Goal: Transaction & Acquisition: Purchase product/service

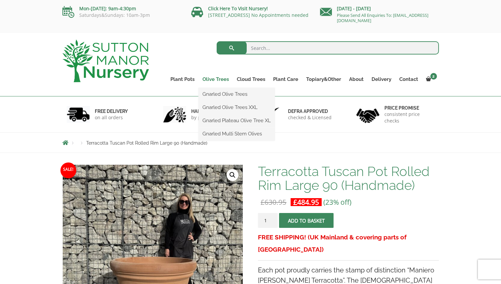
click at [222, 81] on link "Olive Trees" at bounding box center [216, 79] width 34 height 9
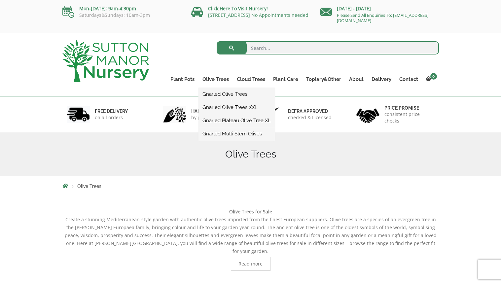
scroll to position [2, 0]
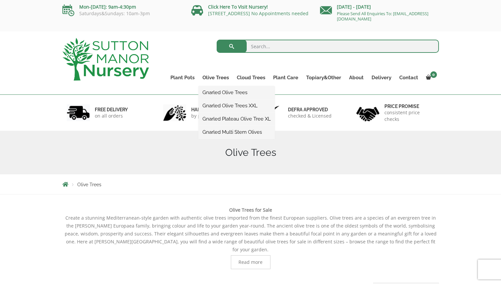
click at [223, 117] on link "Gnarled Plateau Olive Tree XL" at bounding box center [237, 119] width 76 height 10
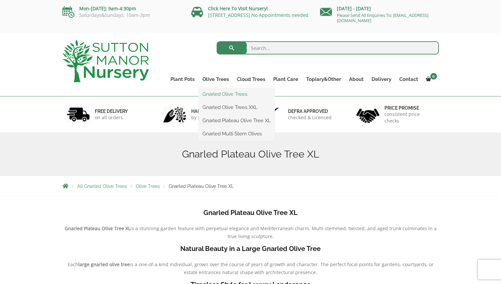
click at [225, 93] on link "Gnarled Olive Trees" at bounding box center [237, 94] width 76 height 10
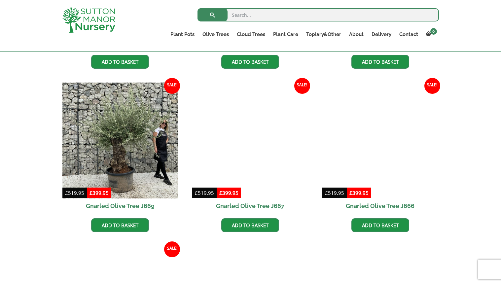
scroll to position [465, 0]
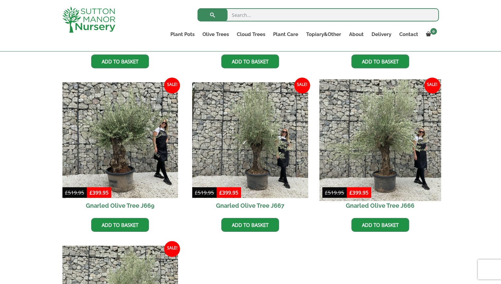
click at [388, 121] on img at bounding box center [380, 140] width 122 height 122
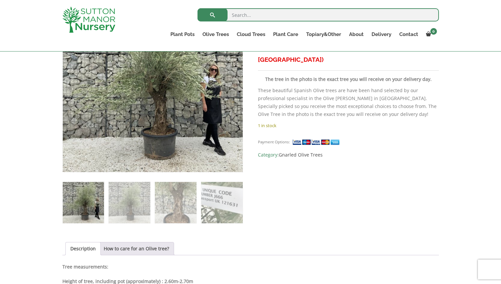
scroll to position [169, 0]
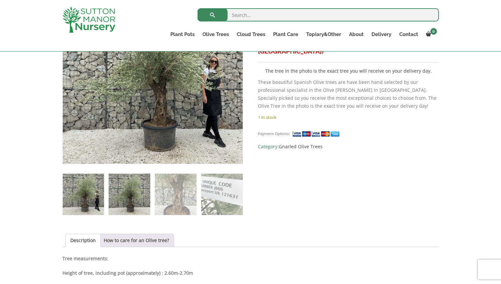
click at [125, 194] on img at bounding box center [129, 194] width 41 height 41
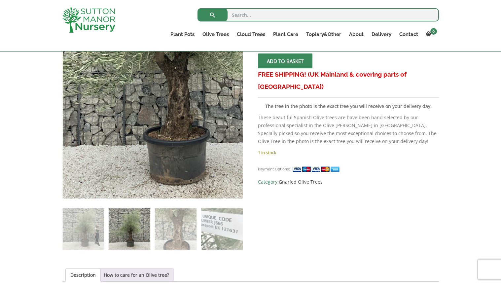
scroll to position [125, 0]
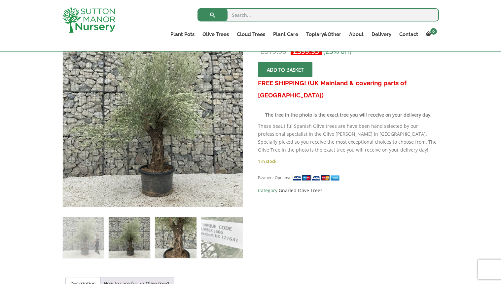
click at [179, 239] on img at bounding box center [175, 237] width 41 height 41
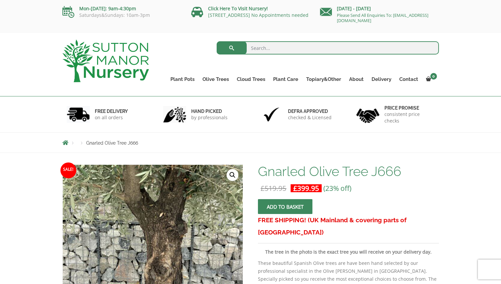
scroll to position [0, 0]
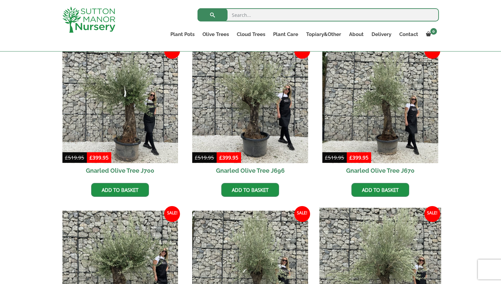
scroll to position [339, 0]
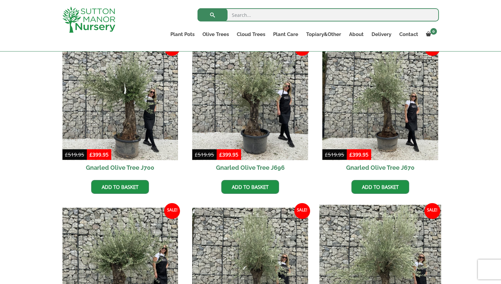
click at [401, 207] on img at bounding box center [380, 266] width 122 height 122
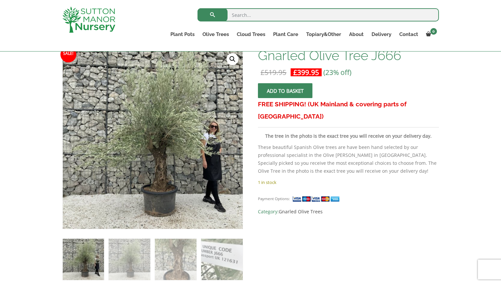
scroll to position [105, 0]
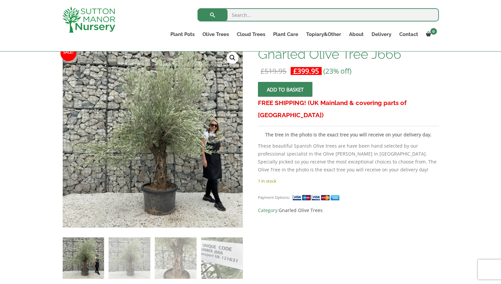
click at [285, 90] on span "submit" at bounding box center [285, 90] width 0 height 0
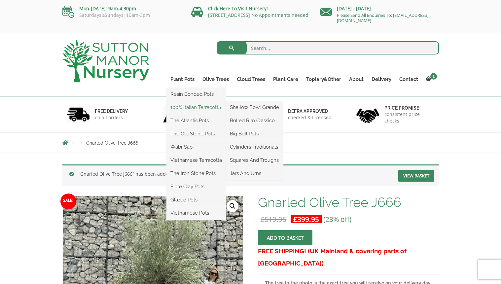
click at [208, 107] on link "100% Italian Terracotta" at bounding box center [195, 107] width 59 height 10
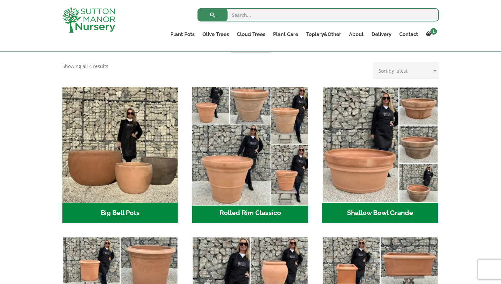
scroll to position [175, 0]
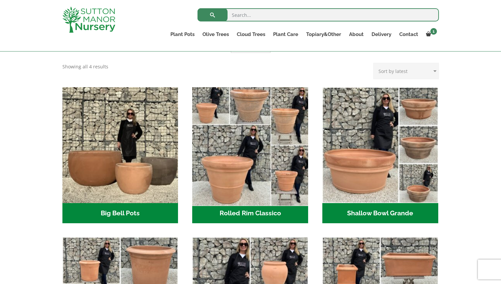
click at [241, 172] on img "Visit product category Rolled Rim Classico" at bounding box center [251, 145] width 122 height 122
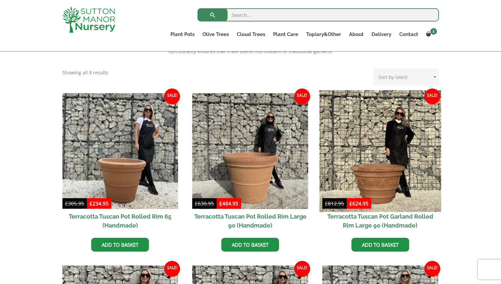
scroll to position [254, 0]
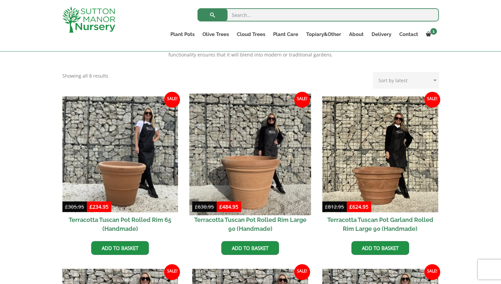
click at [256, 177] on img at bounding box center [251, 154] width 122 height 122
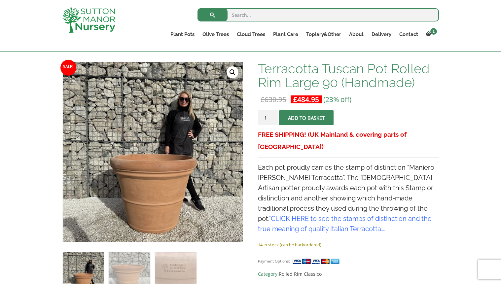
scroll to position [86, 0]
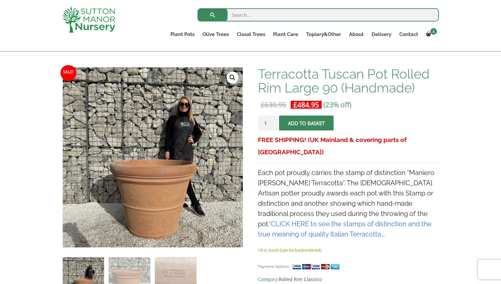
click at [307, 123] on span "submit" at bounding box center [307, 123] width 0 height 0
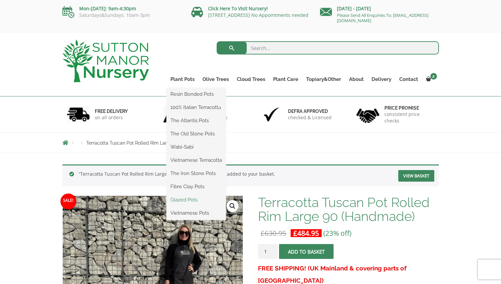
click at [186, 200] on link "Glazed Pots" at bounding box center [195, 200] width 59 height 10
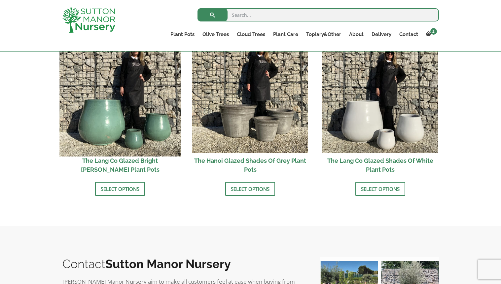
scroll to position [699, 0]
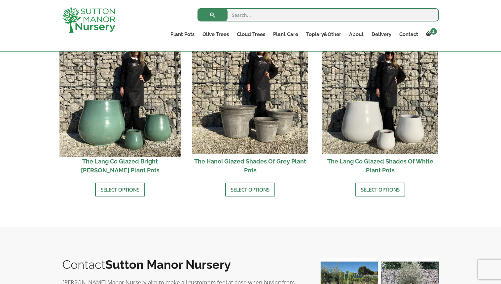
click at [105, 122] on img at bounding box center [120, 96] width 122 height 122
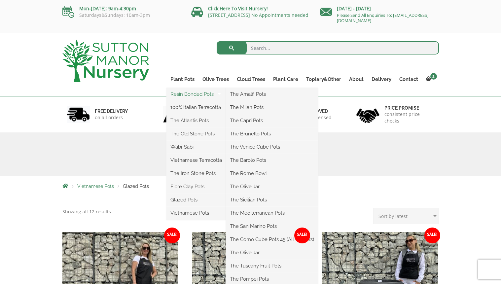
click at [183, 92] on link "Resin Bonded Pots" at bounding box center [195, 94] width 59 height 10
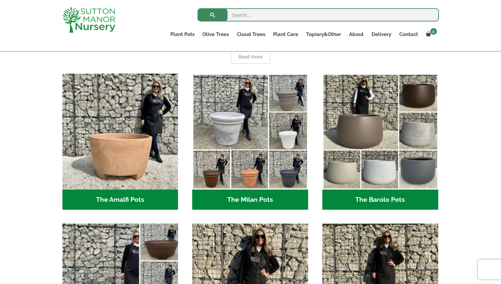
scroll to position [153, 0]
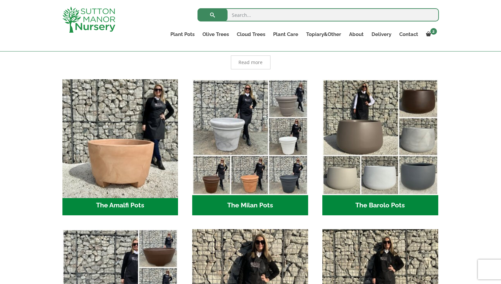
click at [119, 156] on img "Visit product category The Amalfi Pots" at bounding box center [120, 137] width 122 height 122
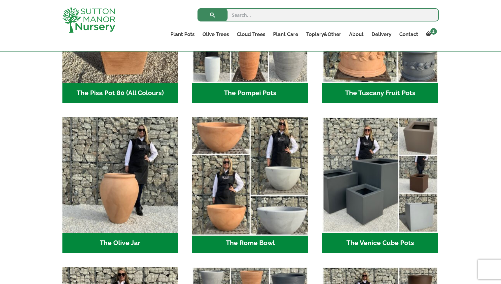
scroll to position [570, 0]
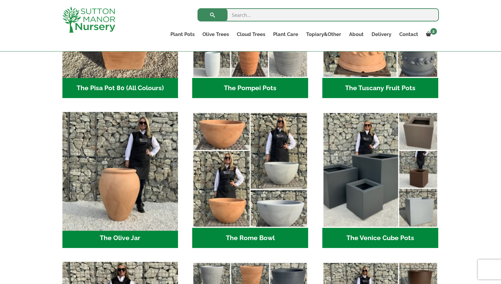
click at [124, 179] on img "Visit product category The Olive Jar" at bounding box center [120, 170] width 122 height 122
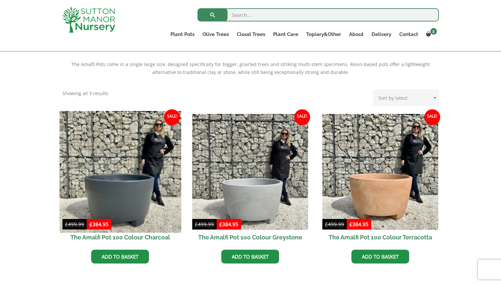
scroll to position [149, 0]
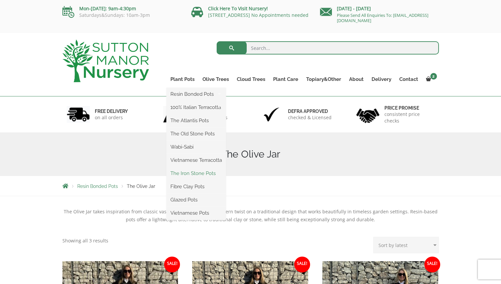
click at [187, 175] on link "The Iron Stone Pots" at bounding box center [195, 173] width 59 height 10
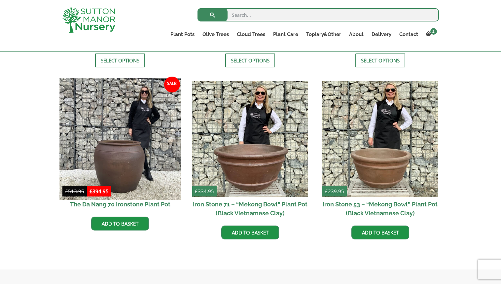
scroll to position [371, 0]
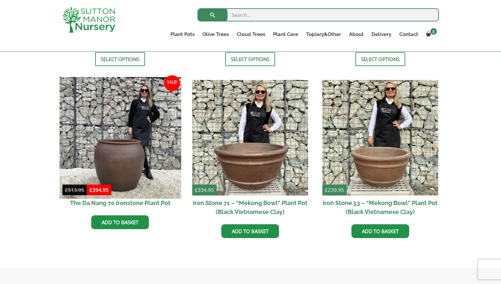
click at [127, 162] on img at bounding box center [120, 138] width 122 height 122
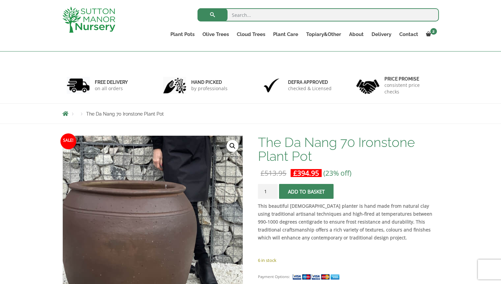
scroll to position [1, 0]
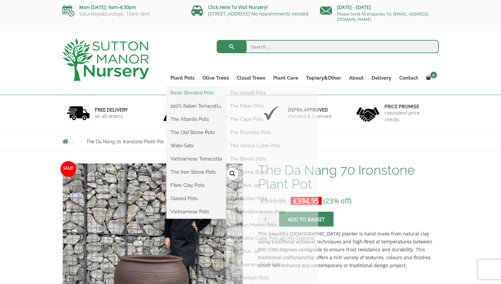
click at [180, 93] on link "Resin Bonded Pots" at bounding box center [195, 93] width 59 height 10
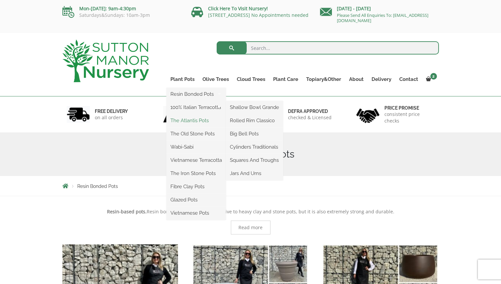
click at [193, 119] on link "The Atlantis Pots" at bounding box center [195, 121] width 59 height 10
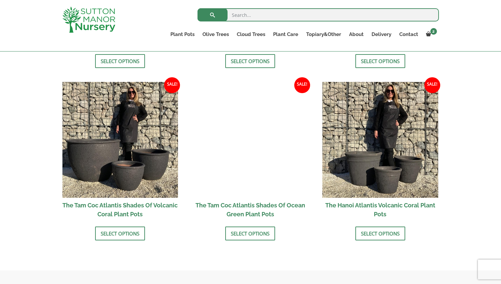
scroll to position [540, 0]
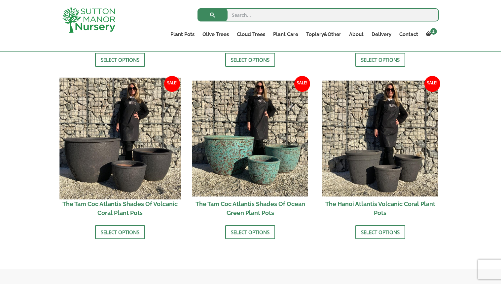
click at [90, 147] on img at bounding box center [120, 139] width 122 height 122
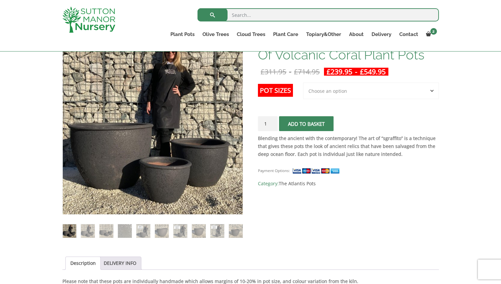
scroll to position [114, 0]
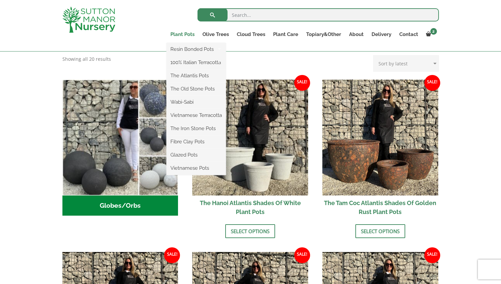
scroll to position [184, 0]
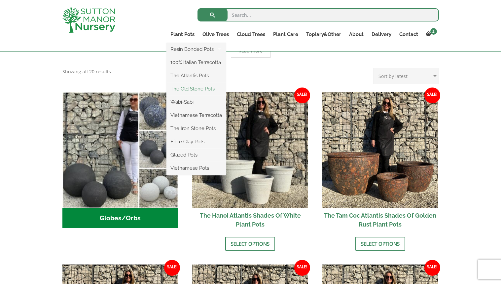
click at [192, 89] on link "The Old Stone Pots" at bounding box center [195, 89] width 59 height 10
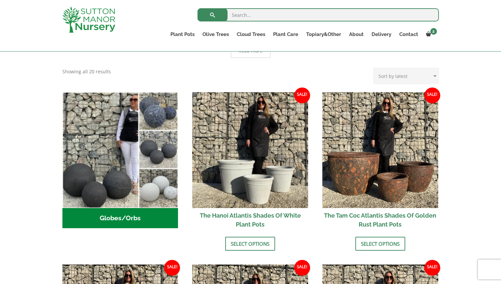
click at [147, 26] on div "Search for:" at bounding box center [289, 17] width 299 height 20
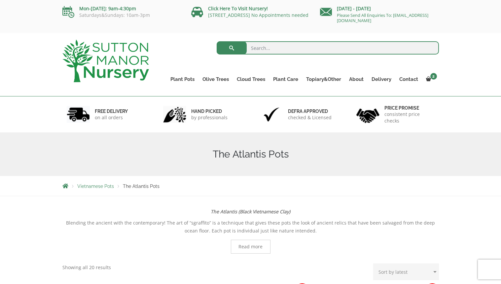
scroll to position [184, 0]
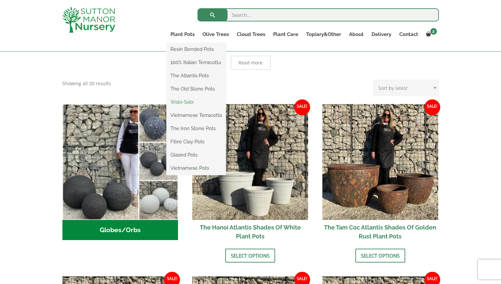
click at [189, 101] on link "Wabi-Sabi" at bounding box center [195, 102] width 59 height 10
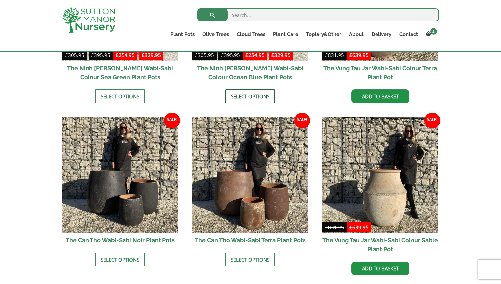
scroll to position [621, 0]
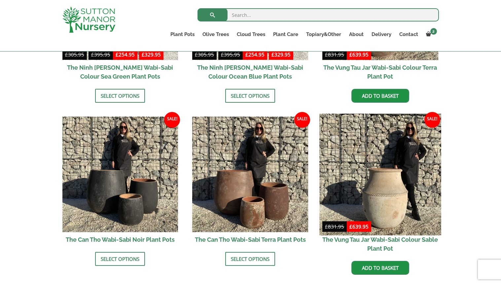
click at [382, 208] on img at bounding box center [380, 175] width 122 height 122
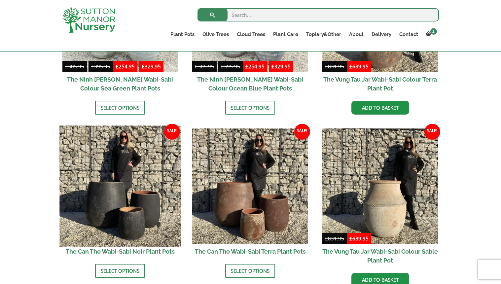
click at [112, 196] on img at bounding box center [120, 187] width 122 height 122
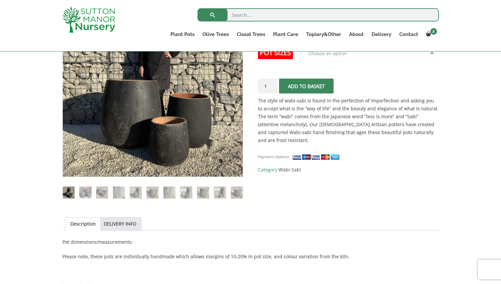
scroll to position [139, 0]
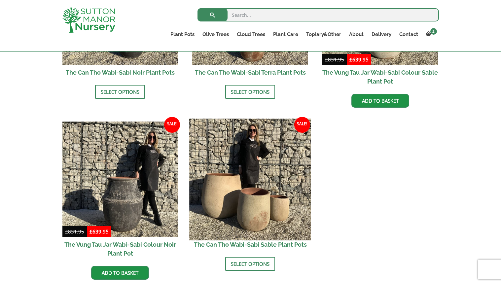
scroll to position [789, 0]
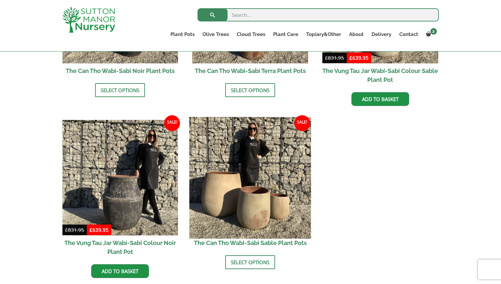
click at [214, 193] on img at bounding box center [251, 178] width 122 height 122
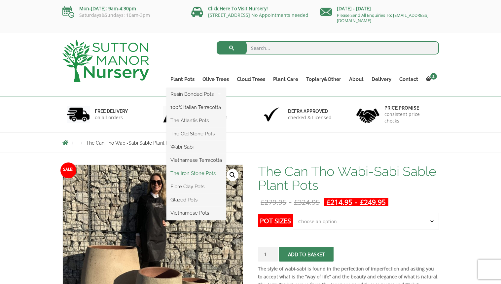
click at [188, 172] on link "The Iron Stone Pots" at bounding box center [195, 173] width 59 height 10
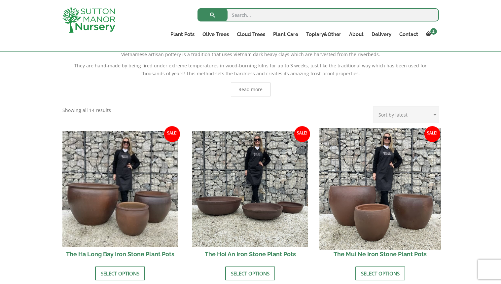
scroll to position [156, 0]
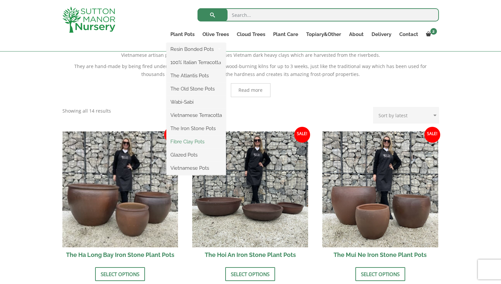
click at [189, 141] on link "Fibre Clay Pots" at bounding box center [195, 142] width 59 height 10
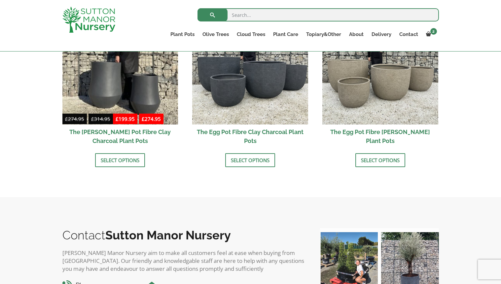
scroll to position [235, 0]
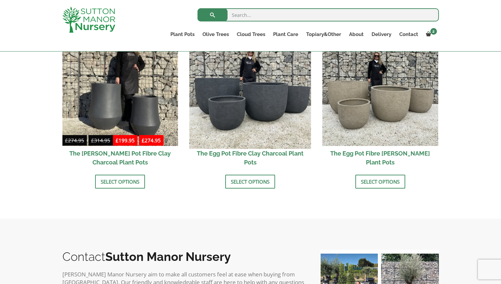
click at [263, 98] on img at bounding box center [251, 88] width 122 height 122
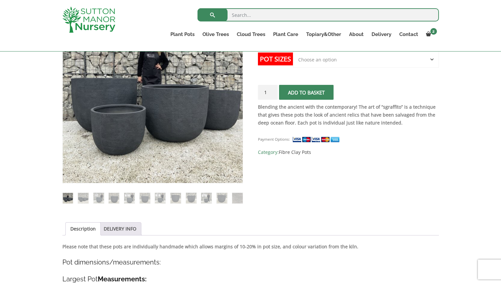
scroll to position [130, 0]
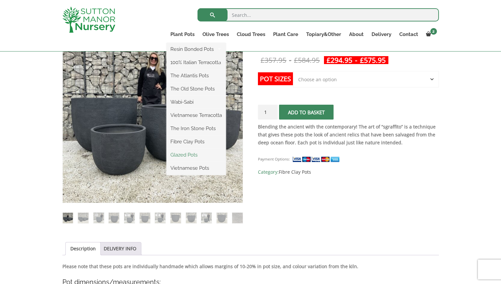
click at [187, 152] on link "Glazed Pots" at bounding box center [195, 155] width 59 height 10
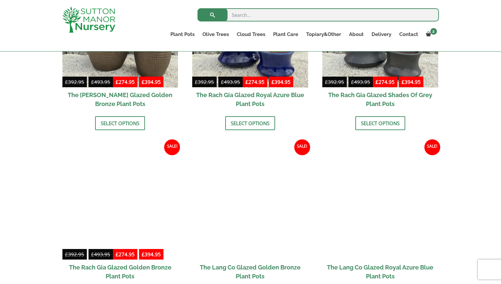
scroll to position [343, 0]
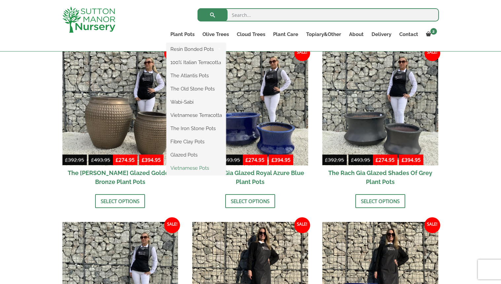
click at [189, 168] on link "Vietnamese Pots" at bounding box center [195, 168] width 59 height 10
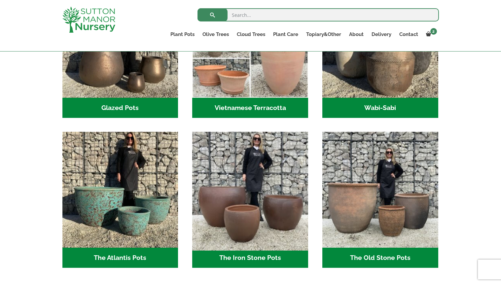
scroll to position [268, 0]
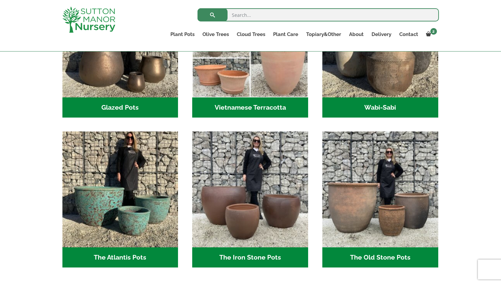
click at [369, 253] on h2 "The Old Stone Pots (7)" at bounding box center [380, 257] width 116 height 20
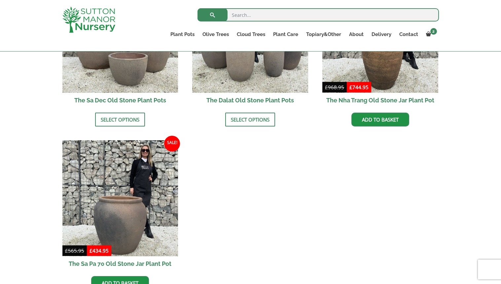
scroll to position [479, 0]
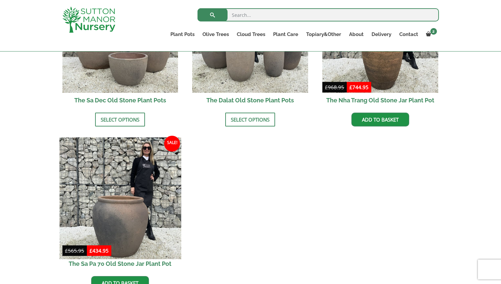
click at [116, 208] on img at bounding box center [120, 198] width 122 height 122
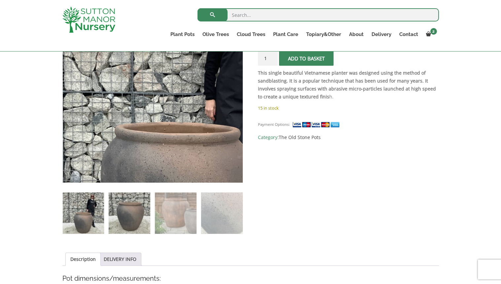
scroll to position [155, 0]
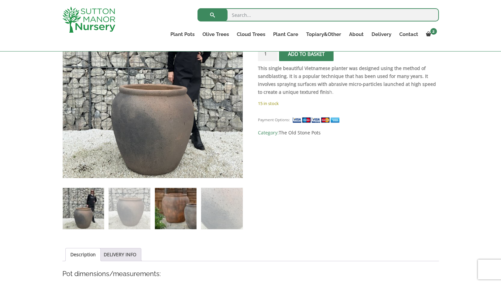
click at [184, 209] on img at bounding box center [175, 208] width 41 height 41
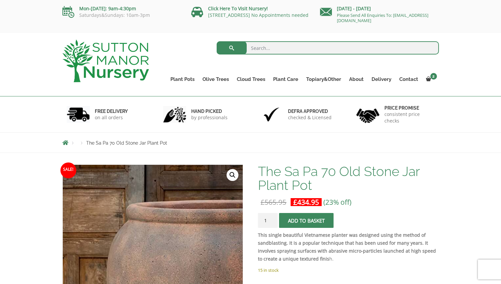
scroll to position [0, 0]
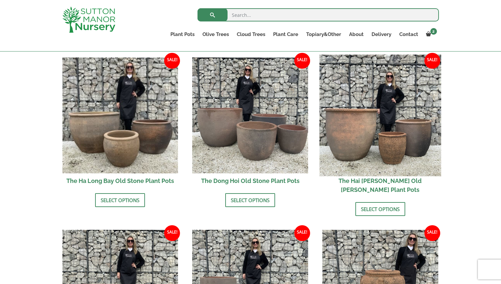
scroll to position [225, 0]
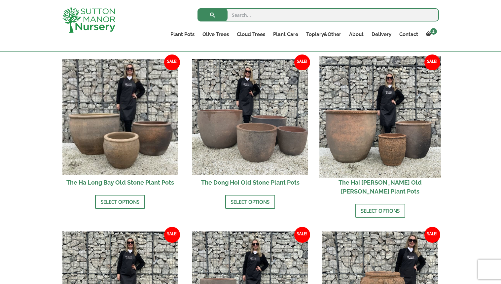
click at [359, 128] on img at bounding box center [380, 117] width 122 height 122
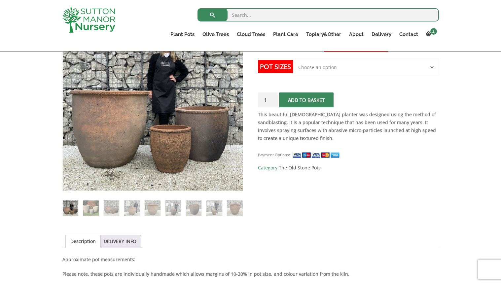
scroll to position [138, 0]
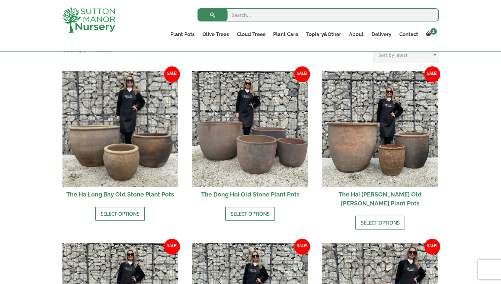
scroll to position [225, 0]
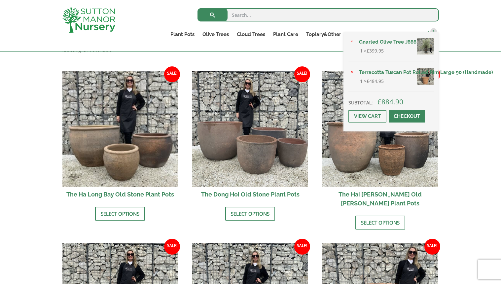
click at [433, 31] on span "2" at bounding box center [433, 31] width 7 height 7
click at [408, 123] on link "Checkout" at bounding box center [407, 116] width 36 height 13
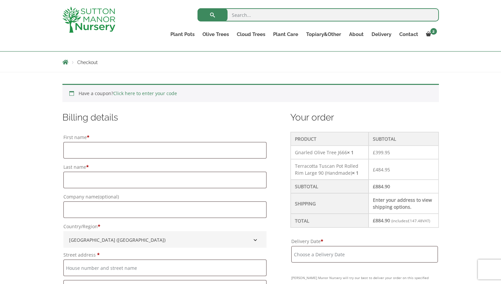
scroll to position [116, 0]
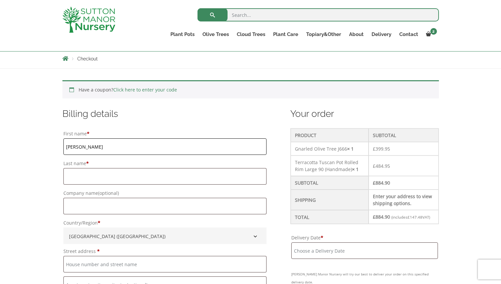
type input "Sophie"
click at [134, 177] on input "Singh" at bounding box center [164, 176] width 203 height 17
type input "Singh"
click at [182, 190] on label "Company name (optional)" at bounding box center [164, 193] width 203 height 9
click at [182, 198] on input "Company name (optional)" at bounding box center [164, 206] width 203 height 17
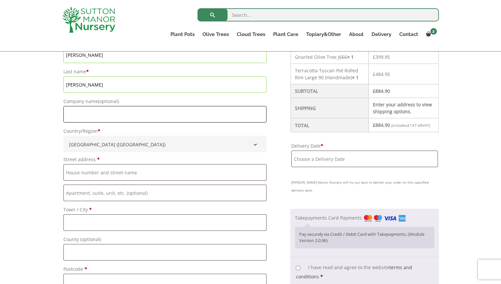
scroll to position [208, 0]
type input "42"
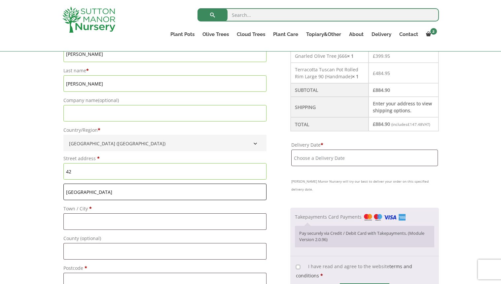
type input "Tavistock Road"
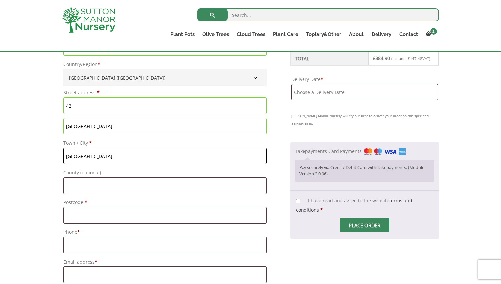
scroll to position [283, 0]
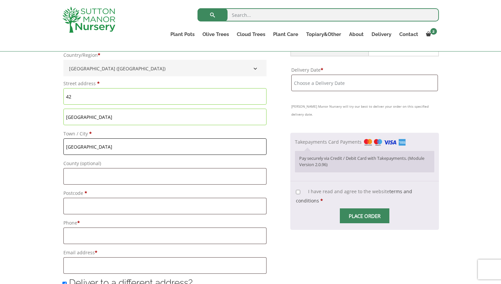
type input "London"
type input "W11 1AW"
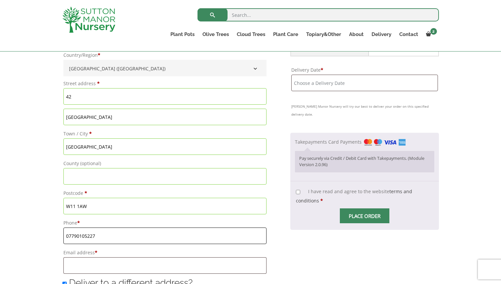
type input "07790105227"
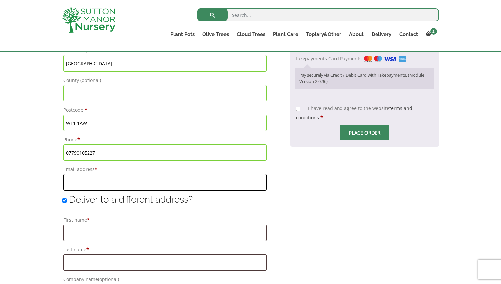
scroll to position [377, 0]
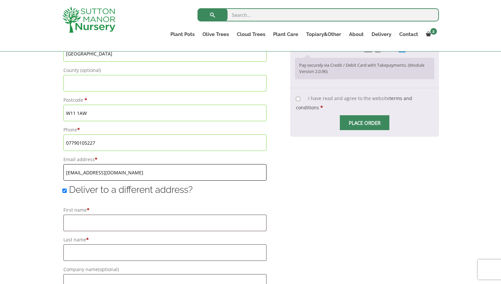
type input "sophie.posgate@gmail.com"
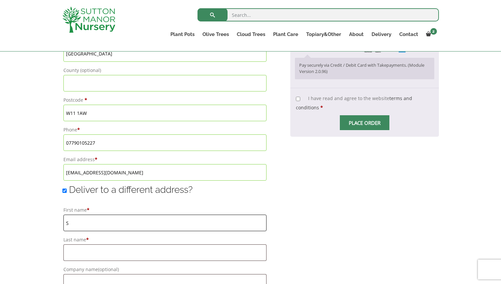
type input "S"
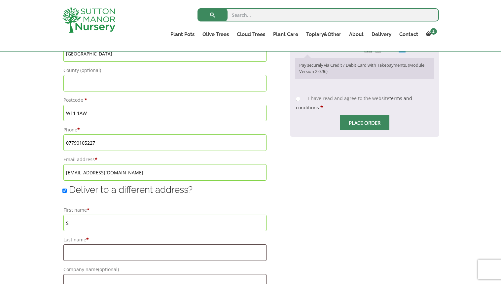
click at [65, 191] on input "Deliver to a different address?" at bounding box center [64, 191] width 4 height 4
checkbox input "false"
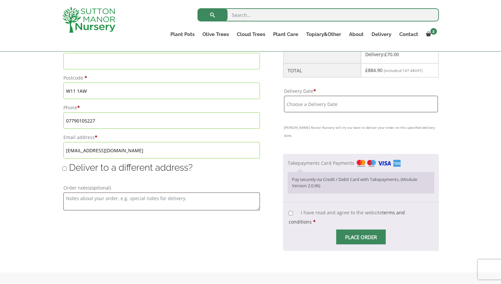
scroll to position [400, 0]
click at [310, 109] on input "Delivery Date *" at bounding box center [361, 103] width 154 height 17
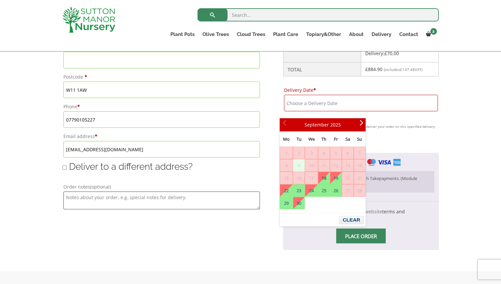
click at [326, 178] on link "18" at bounding box center [323, 178] width 11 height 12
type input "[DATE]"
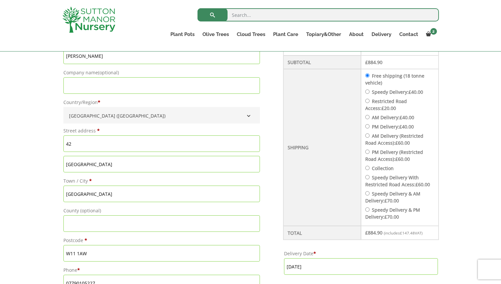
scroll to position [230, 0]
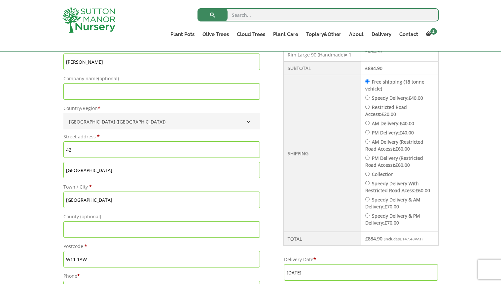
click at [365, 132] on input "PM Delivery: £ 40.00" at bounding box center [367, 132] width 4 height 4
radio input "true"
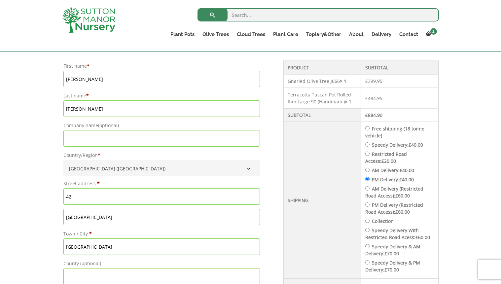
scroll to position [184, 0]
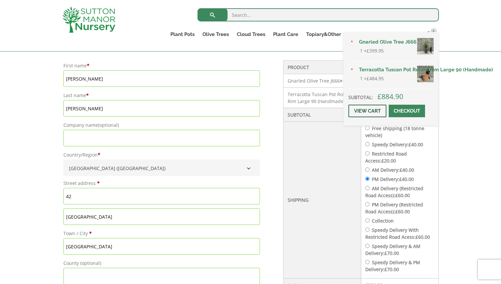
click at [369, 117] on link "View cart" at bounding box center [368, 111] width 38 height 13
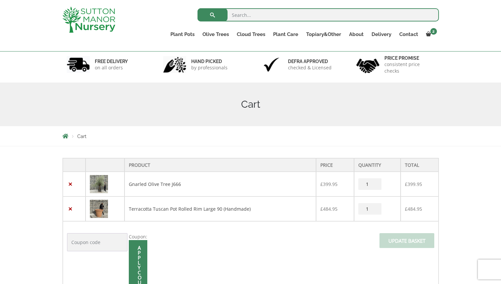
scroll to position [50, 0]
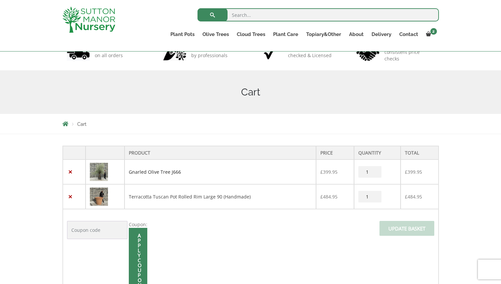
click at [150, 171] on link "Gnarled Olive Tree J666" at bounding box center [155, 172] width 52 height 6
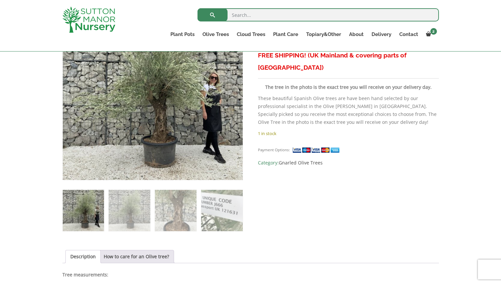
scroll to position [154, 0]
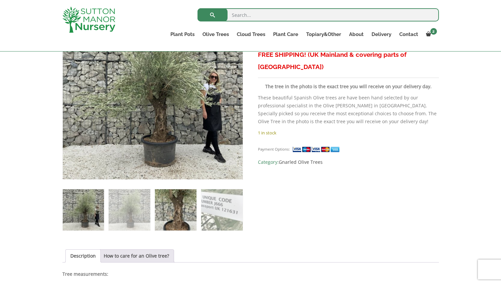
click at [172, 222] on img at bounding box center [175, 209] width 41 height 41
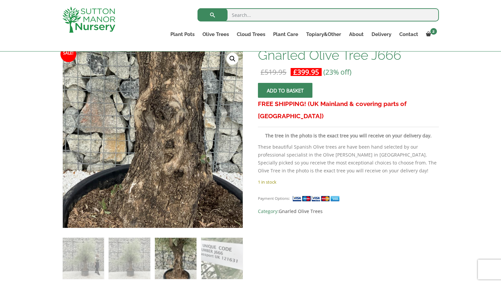
scroll to position [107, 0]
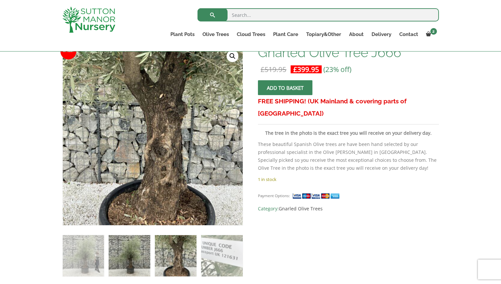
click at [137, 251] on img at bounding box center [129, 255] width 41 height 41
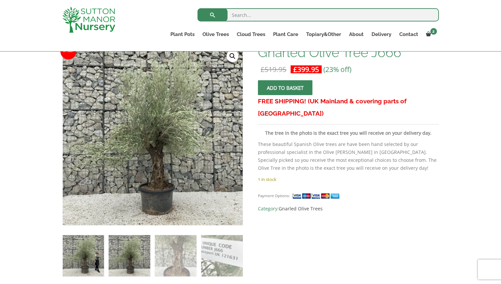
click at [103, 253] on img at bounding box center [83, 255] width 41 height 41
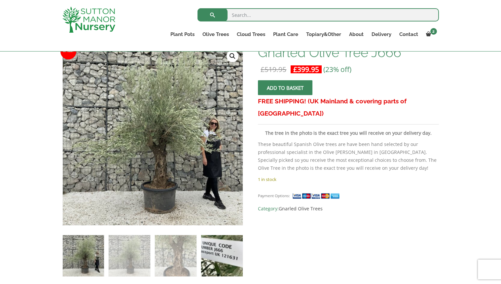
click at [214, 257] on img at bounding box center [221, 255] width 41 height 41
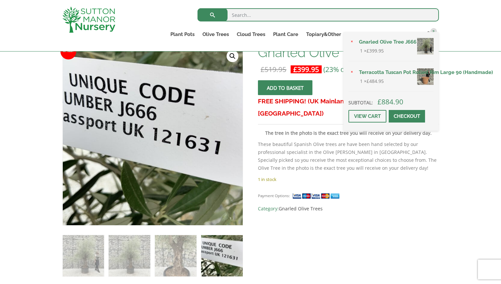
click at [423, 85] on img at bounding box center [425, 76] width 17 height 17
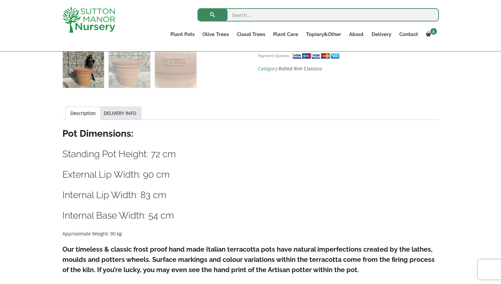
scroll to position [297, 0]
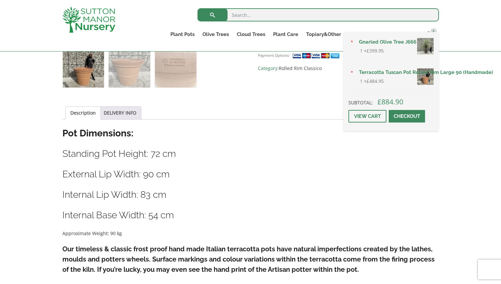
click at [426, 55] on img at bounding box center [425, 46] width 17 height 17
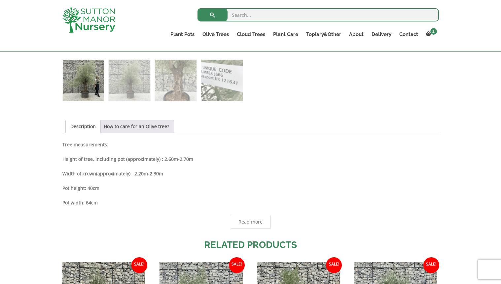
scroll to position [283, 0]
click at [431, 29] on ul "Plant Pots Resin Bonded Pots The Amalfi Pots The Milan Pots The Capri Pots The …" at bounding box center [302, 35] width 273 height 18
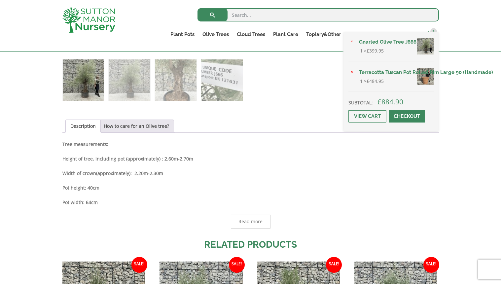
click at [431, 33] on span "2" at bounding box center [433, 31] width 7 height 7
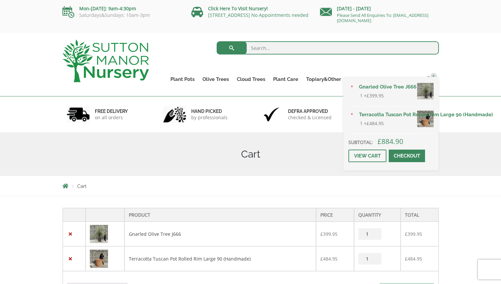
click at [407, 156] on span at bounding box center [407, 156] width 0 height 0
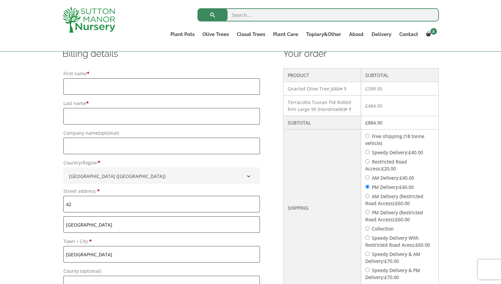
scroll to position [176, 0]
click at [365, 177] on input "AM Delivery: £ 40.00" at bounding box center [367, 177] width 4 height 4
radio input "true"
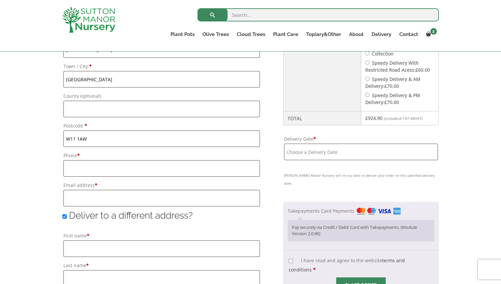
scroll to position [352, 0]
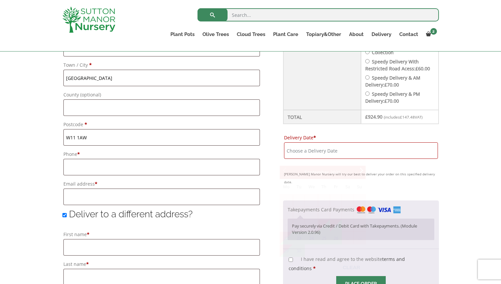
click at [340, 155] on input "Delivery Date *" at bounding box center [361, 150] width 154 height 17
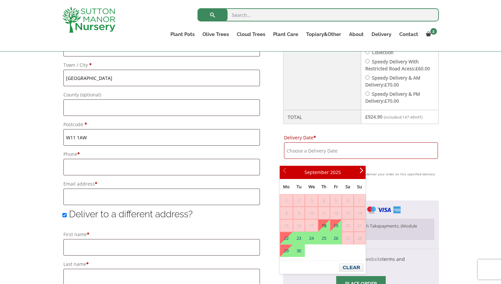
click at [327, 226] on link "18" at bounding box center [323, 226] width 11 height 12
type input "[DATE]"
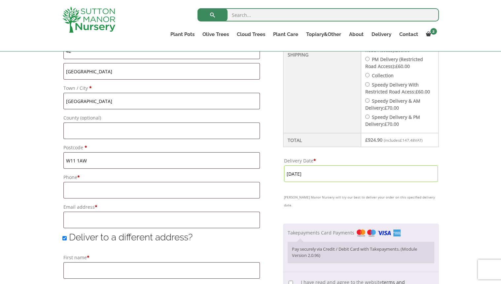
scroll to position [316, 0]
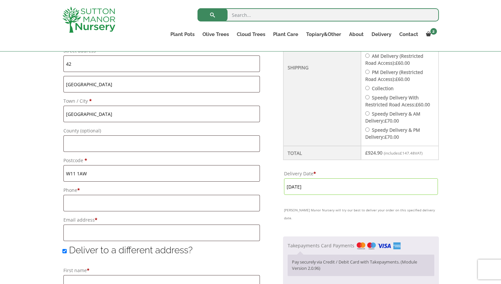
click at [64, 253] on input "Deliver to a different address?" at bounding box center [64, 251] width 4 height 4
checkbox input "false"
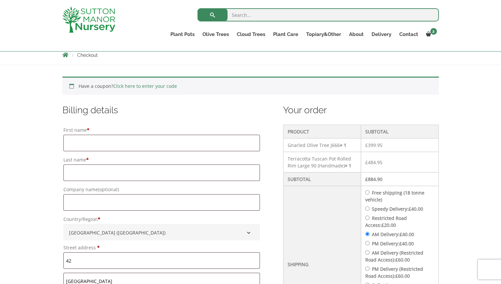
scroll to position [126, 0]
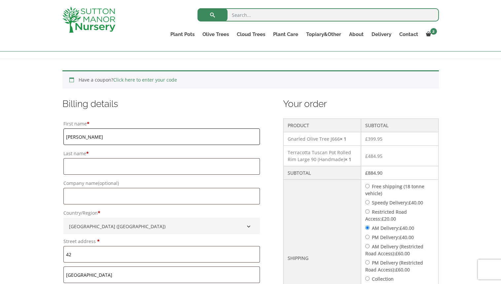
click at [166, 141] on input "Sophie" at bounding box center [161, 136] width 197 height 17
type input "Sophie"
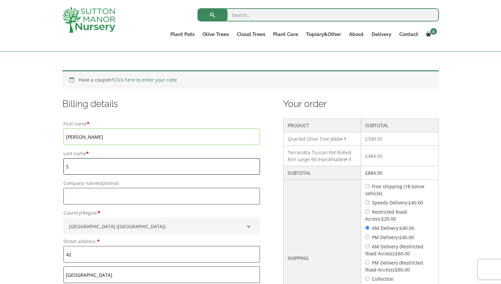
click at [149, 169] on input "S" at bounding box center [161, 166] width 197 height 17
click at [165, 167] on input "S" at bounding box center [161, 166] width 197 height 17
click at [74, 140] on input "Sophie" at bounding box center [161, 136] width 197 height 17
click at [83, 113] on div "Billing details First name * Sophie Last name * S Company name (optional) Count…" at bounding box center [161, 266] width 199 height 337
click at [73, 169] on input "S" at bounding box center [161, 166] width 197 height 17
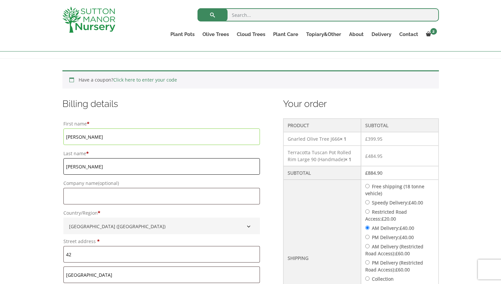
type input "Singh"
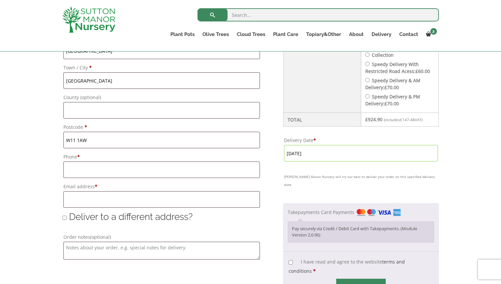
scroll to position [350, 0]
type input "07790105227"
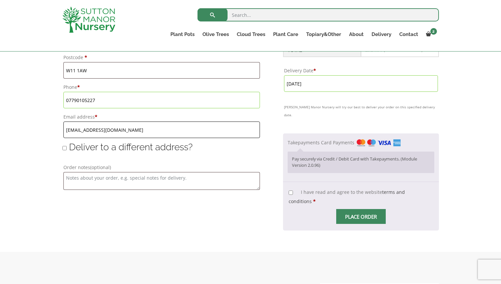
scroll to position [435, 0]
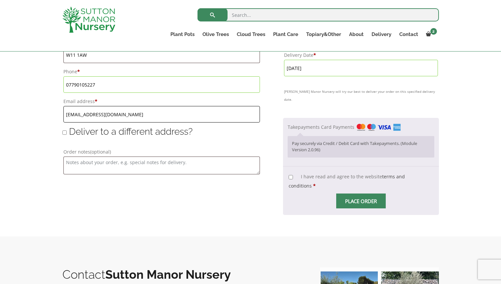
type input "[EMAIL_ADDRESS][DOMAIN_NAME]"
click at [289, 176] on input "I have read and agree to the website terms and conditions *" at bounding box center [291, 177] width 4 height 4
checkbox input "true"
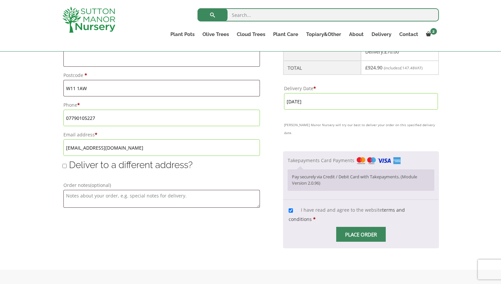
scroll to position [406, 0]
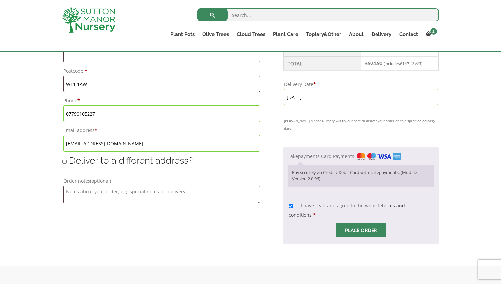
click at [361, 230] on span "Checkout" at bounding box center [361, 230] width 0 height 0
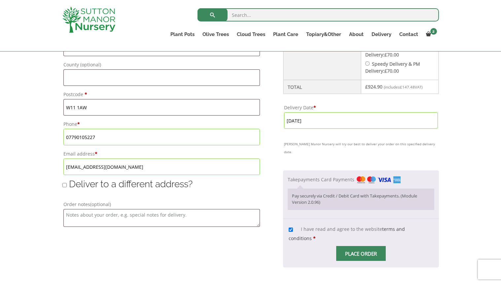
scroll to position [385, 0]
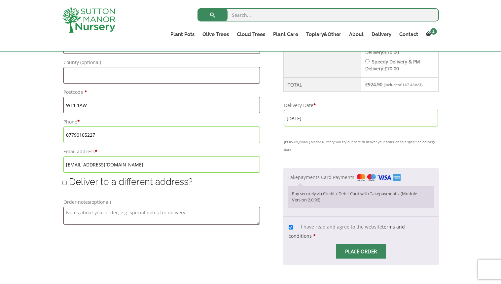
click at [363, 244] on input "Place order" at bounding box center [361, 251] width 50 height 15
